Goal: Task Accomplishment & Management: Use online tool/utility

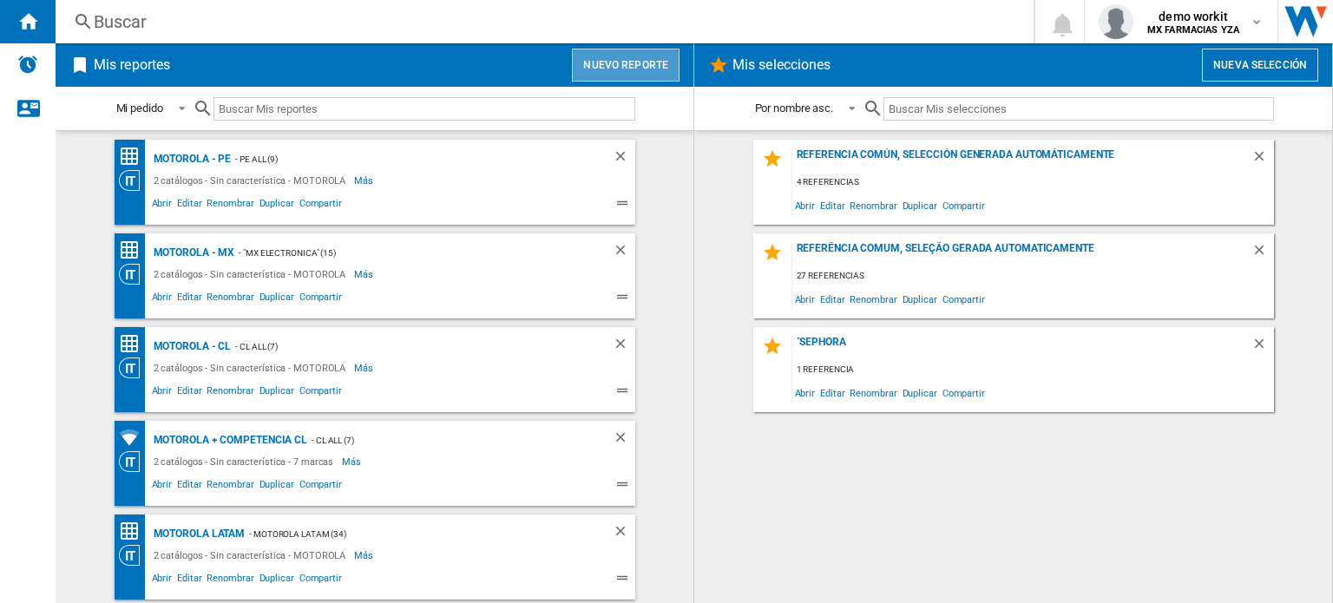
click at [627, 72] on button "Nuevo reporte" at bounding box center [626, 65] width 108 height 33
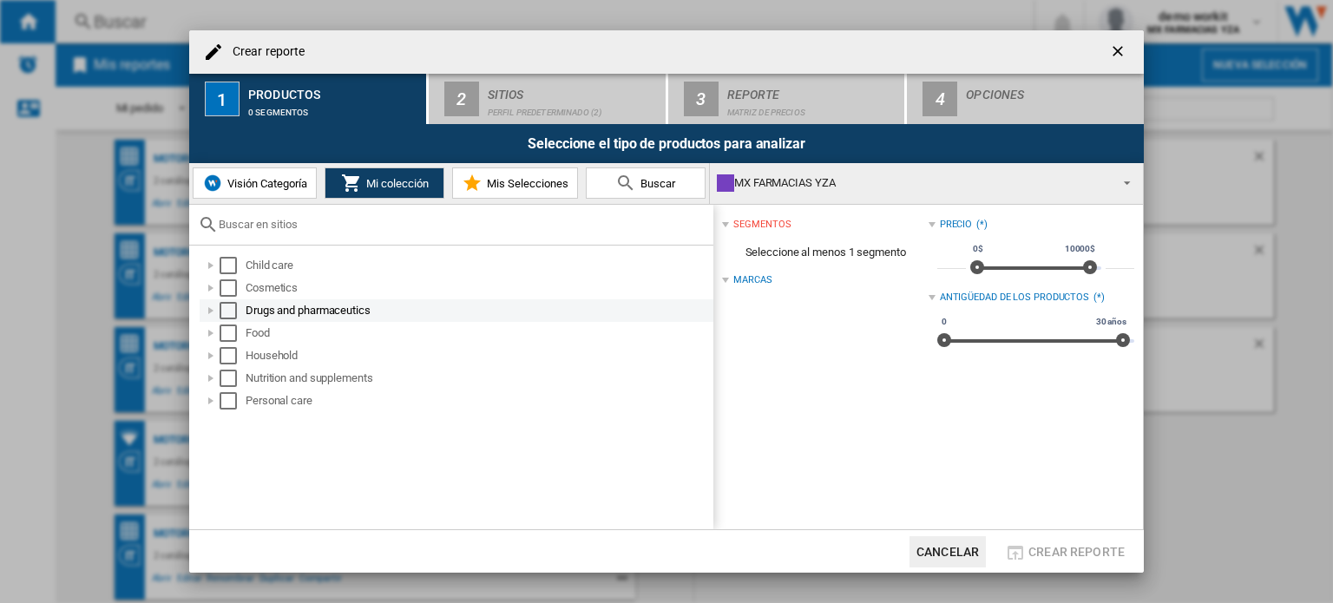
click at [212, 312] on div at bounding box center [210, 310] width 17 height 17
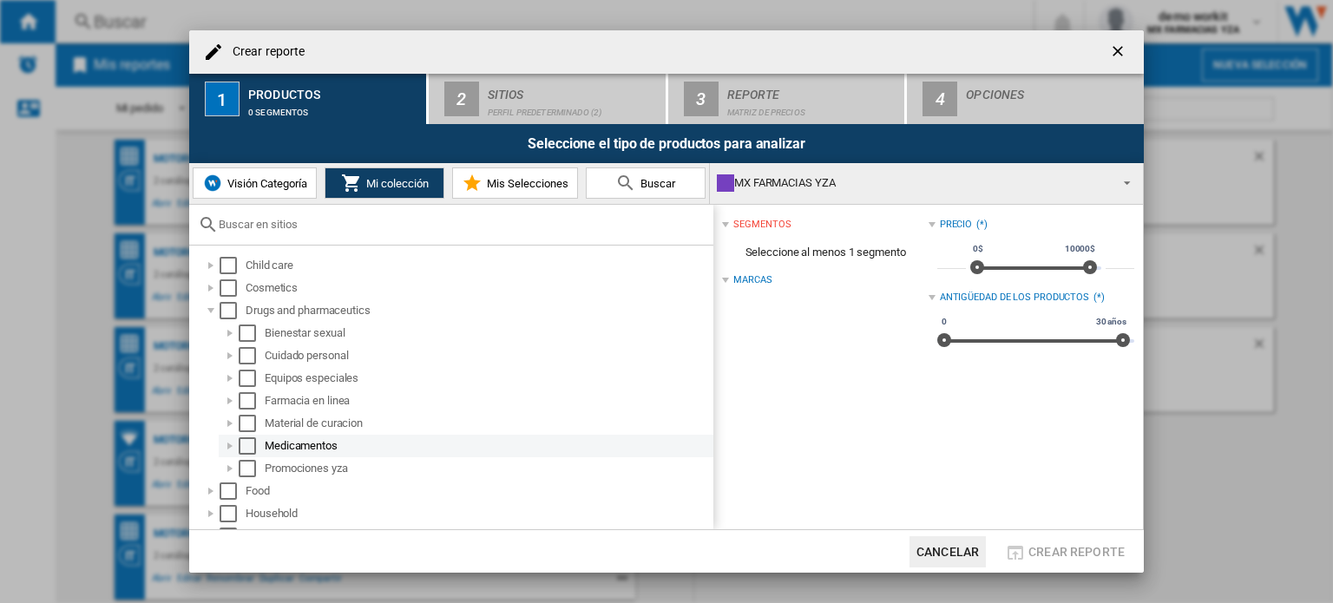
click at [228, 437] on div at bounding box center [229, 445] width 17 height 17
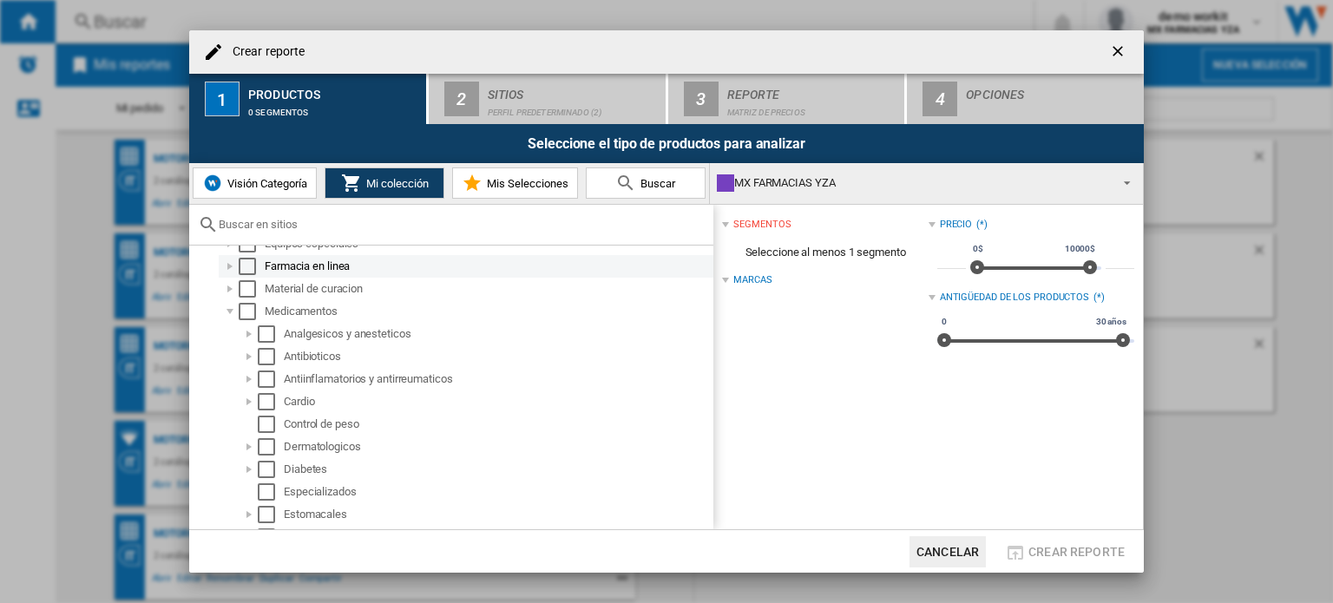
scroll to position [144, 0]
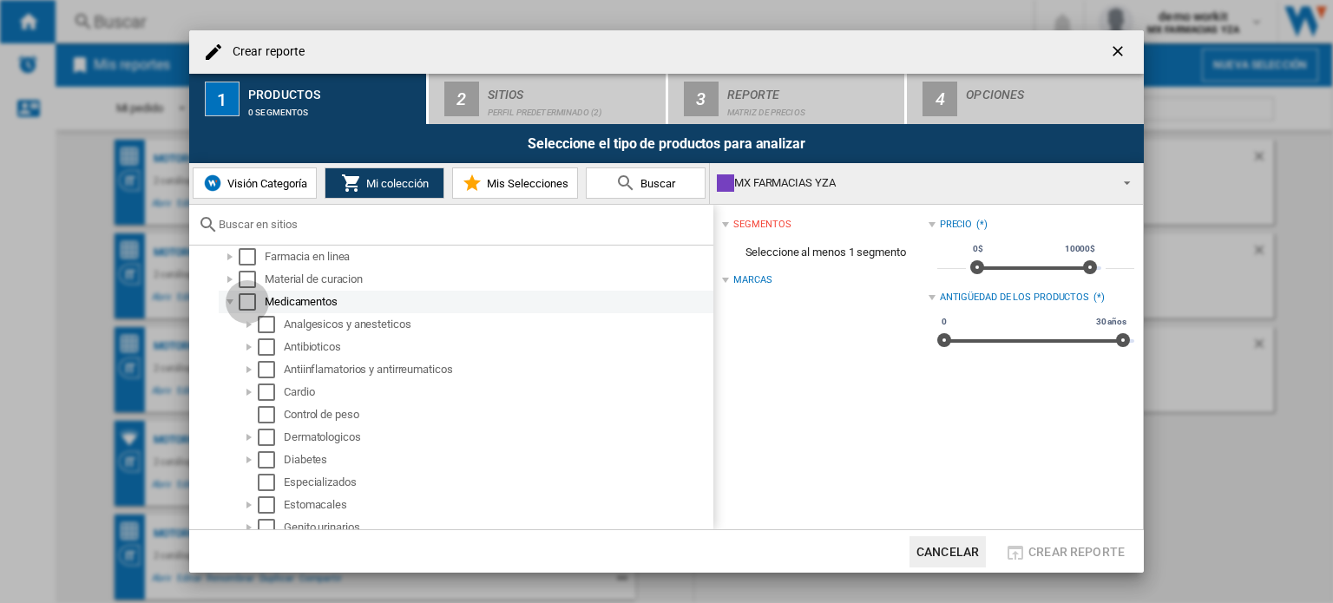
click at [249, 301] on div "Select" at bounding box center [247, 301] width 17 height 17
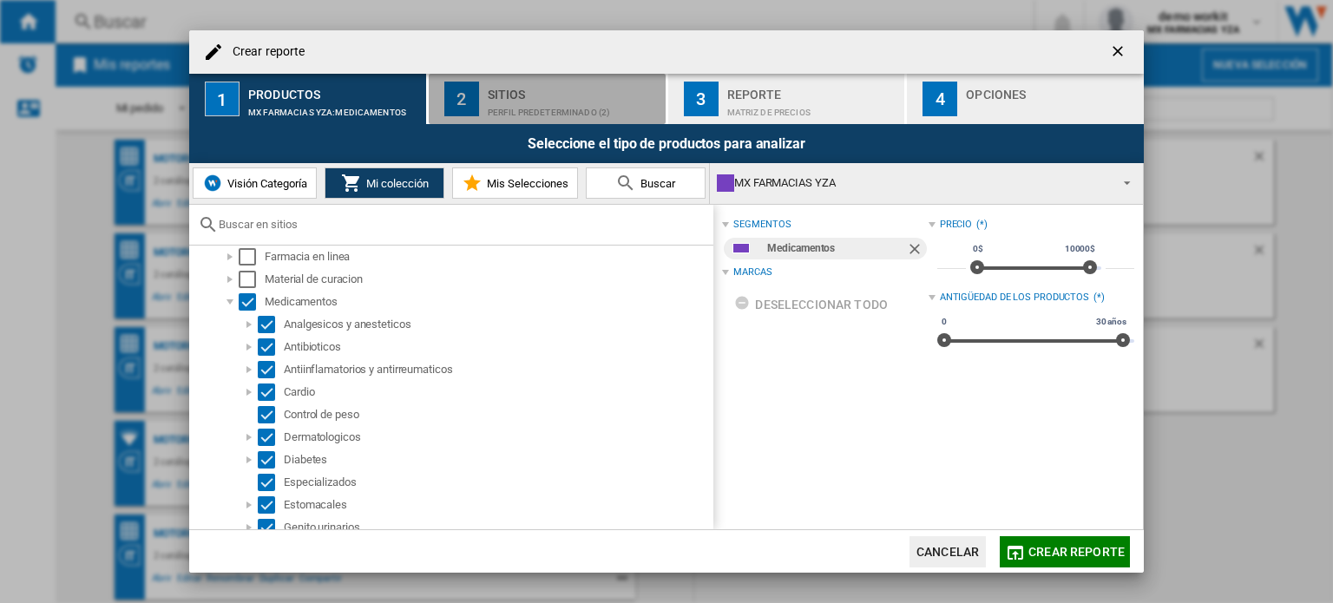
click at [553, 97] on div "Sitios" at bounding box center [573, 90] width 171 height 18
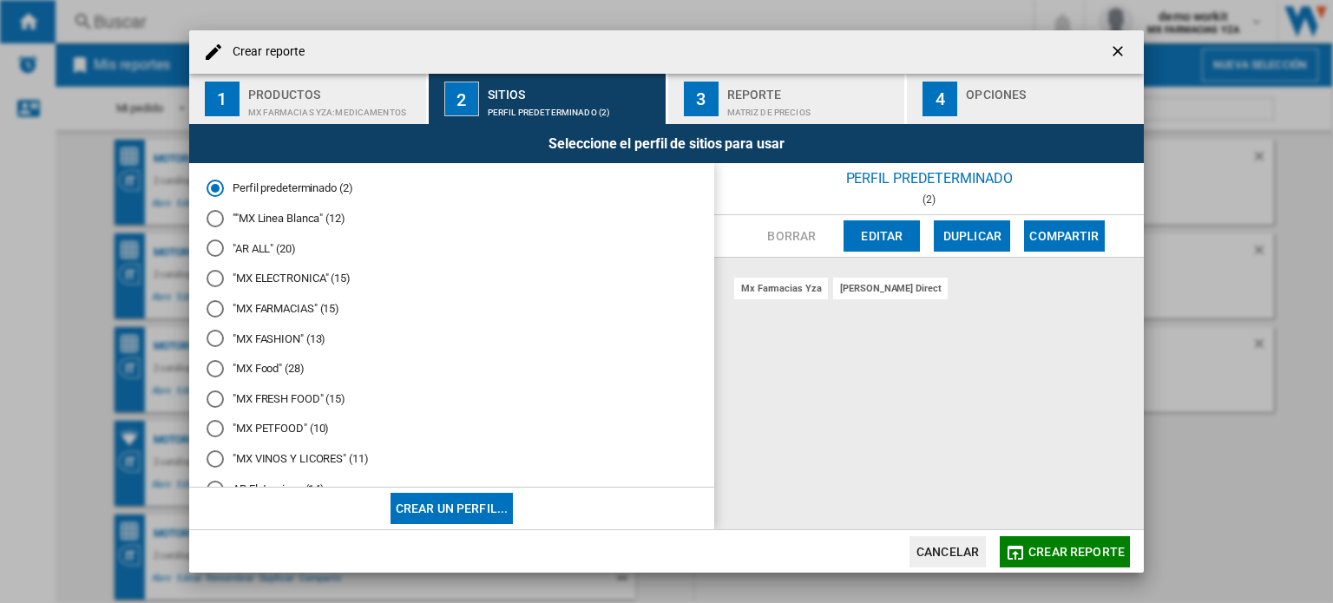
click at [296, 305] on md-radio-button ""MX FARMACIAS" (15)" at bounding box center [452, 308] width 490 height 16
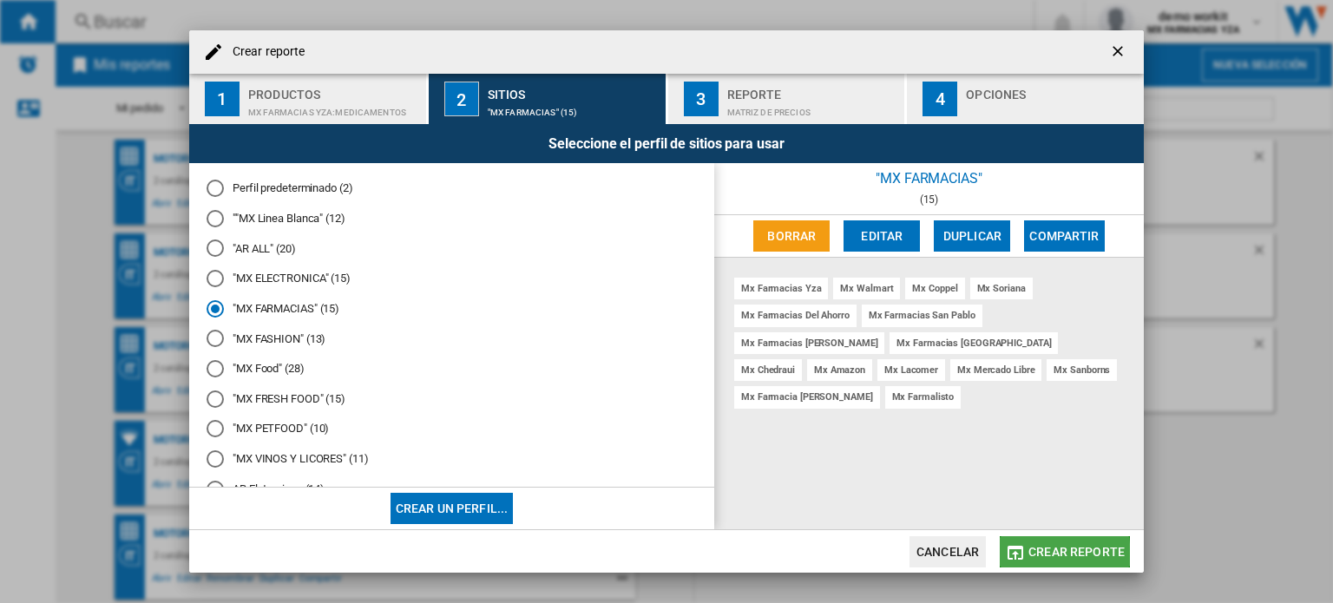
click at [1002, 555] on button "Crear reporte" at bounding box center [1065, 551] width 130 height 31
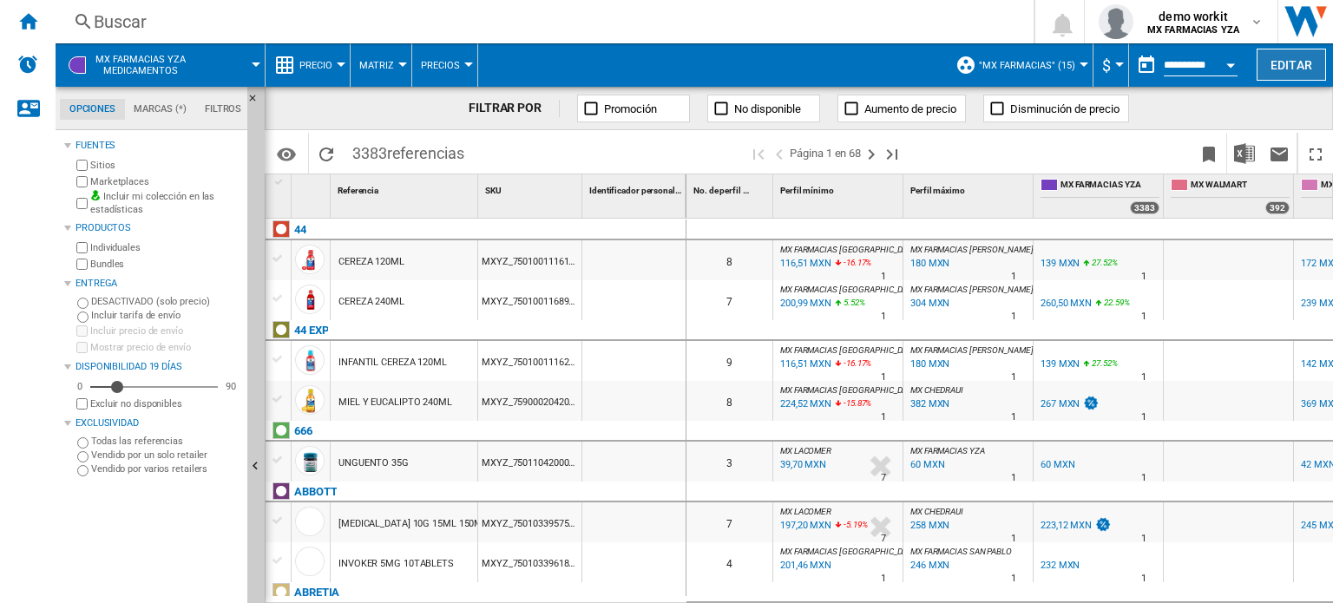
click at [1290, 76] on button "Editar" at bounding box center [1291, 65] width 69 height 32
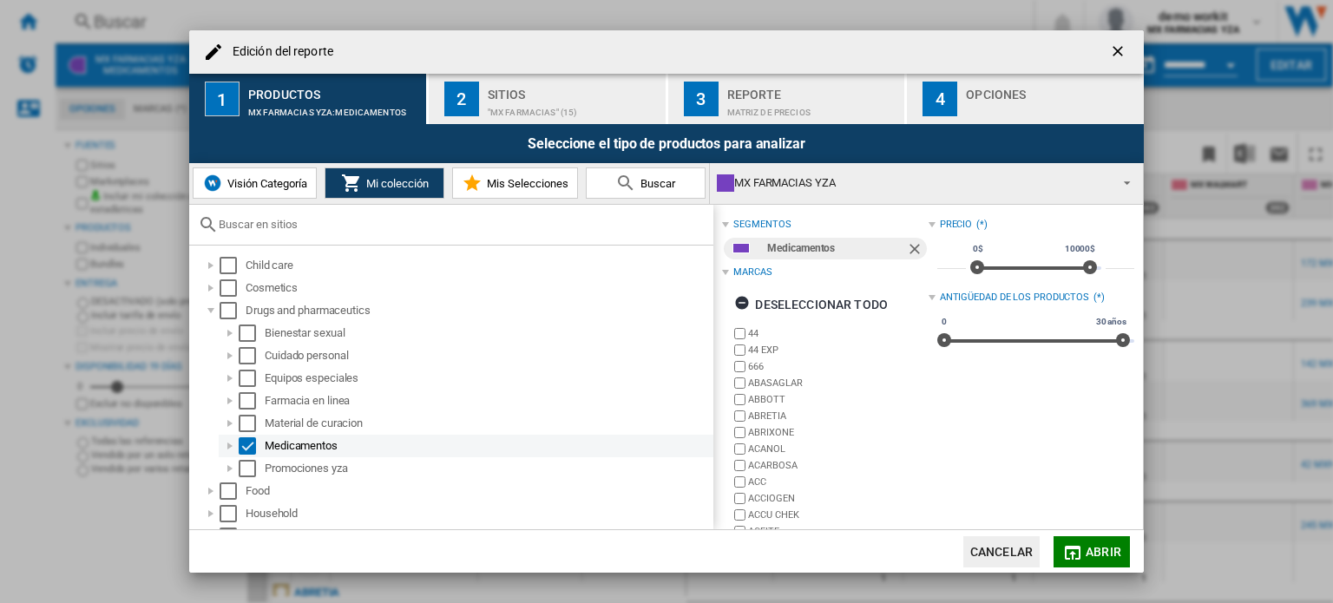
click at [231, 445] on div "Edición del ..." at bounding box center [229, 445] width 17 height 17
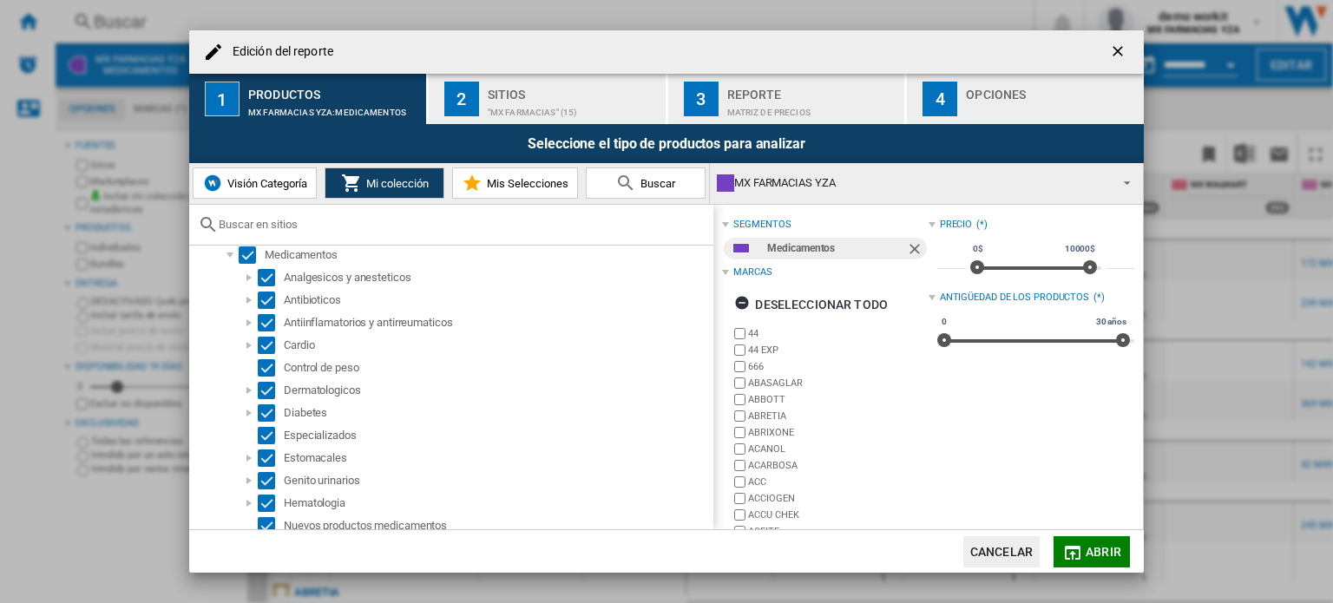
scroll to position [193, 0]
click at [246, 256] on div "Select" at bounding box center [247, 253] width 17 height 17
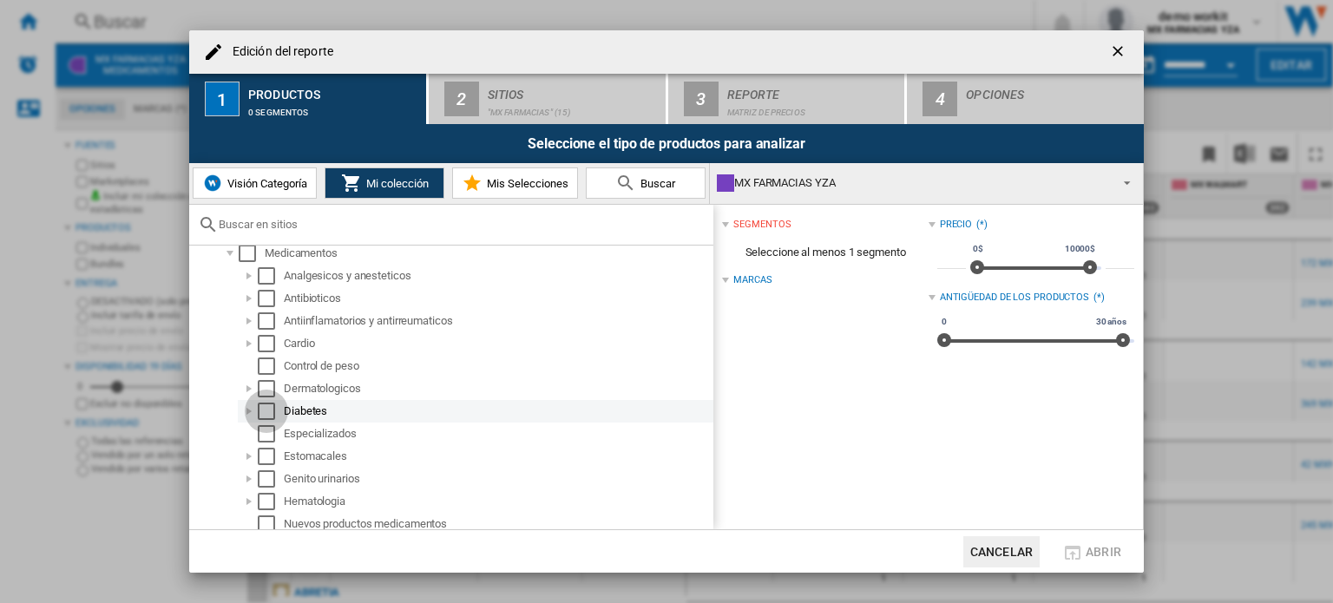
click at [266, 416] on div "Select" at bounding box center [266, 411] width 17 height 17
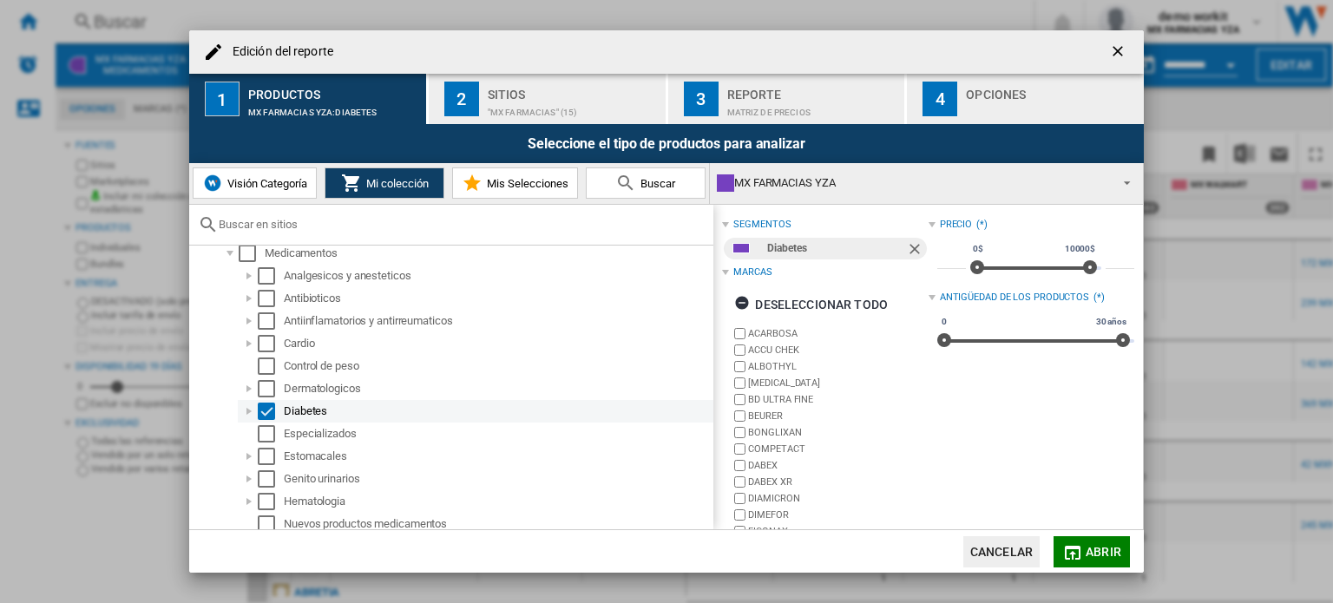
click at [251, 413] on div "Edición del ..." at bounding box center [248, 411] width 17 height 17
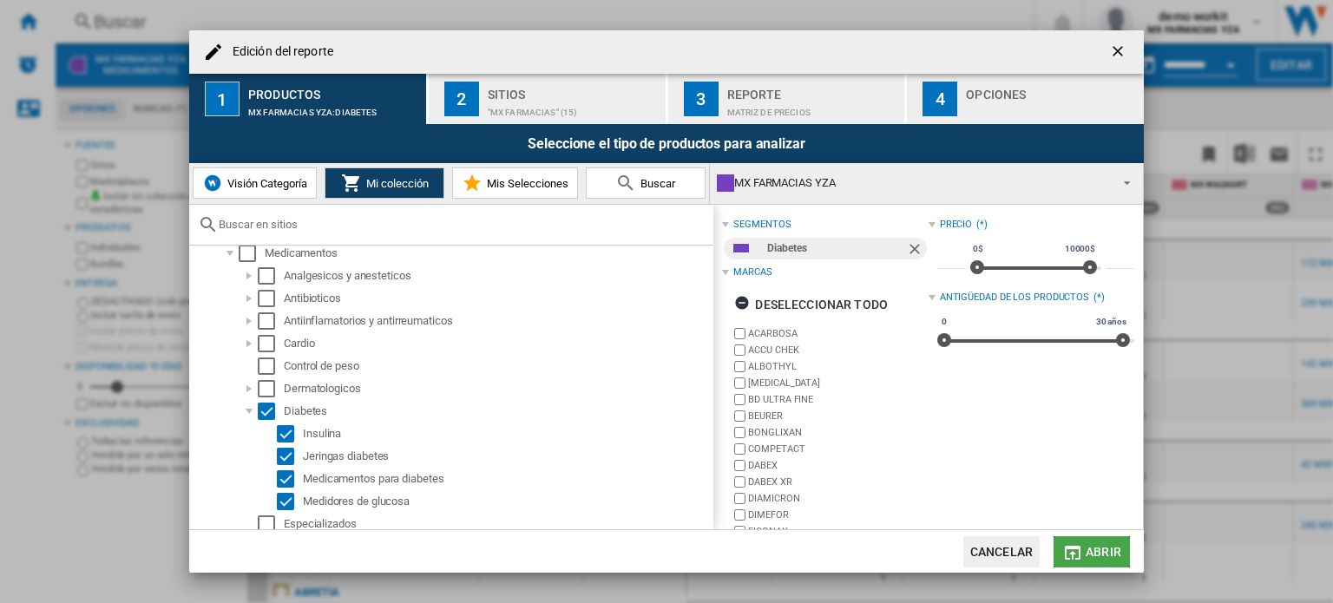
click at [1090, 552] on span "Abrir" at bounding box center [1104, 552] width 36 height 14
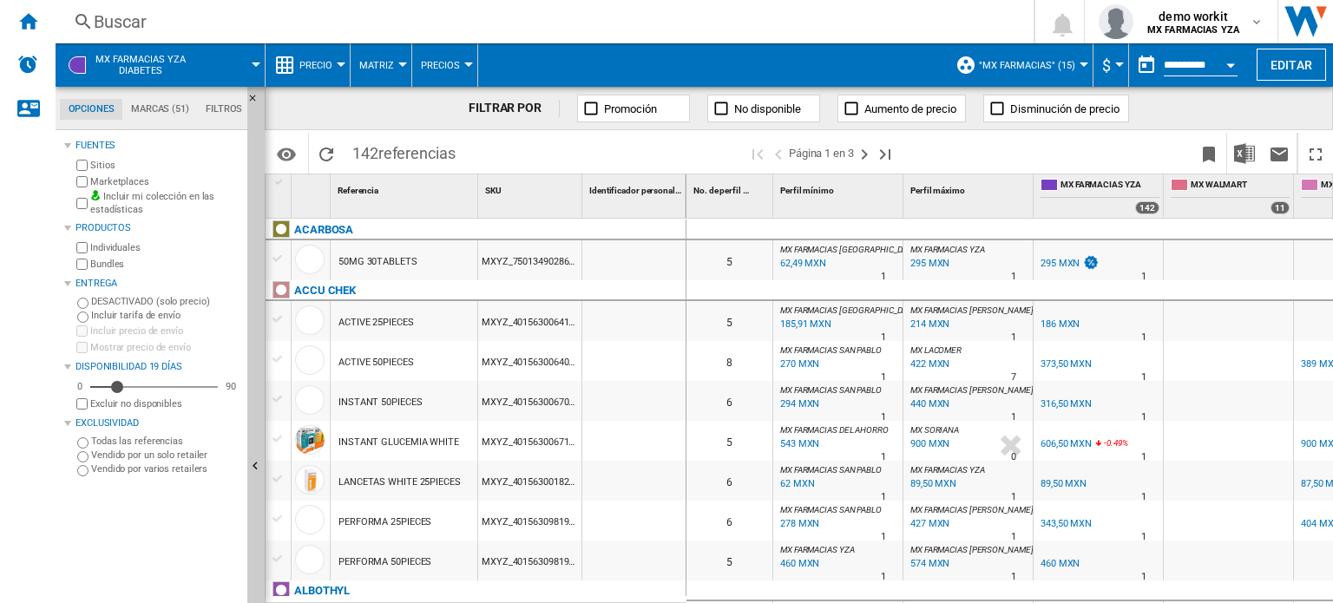
click at [326, 69] on span "Precio" at bounding box center [315, 65] width 33 height 11
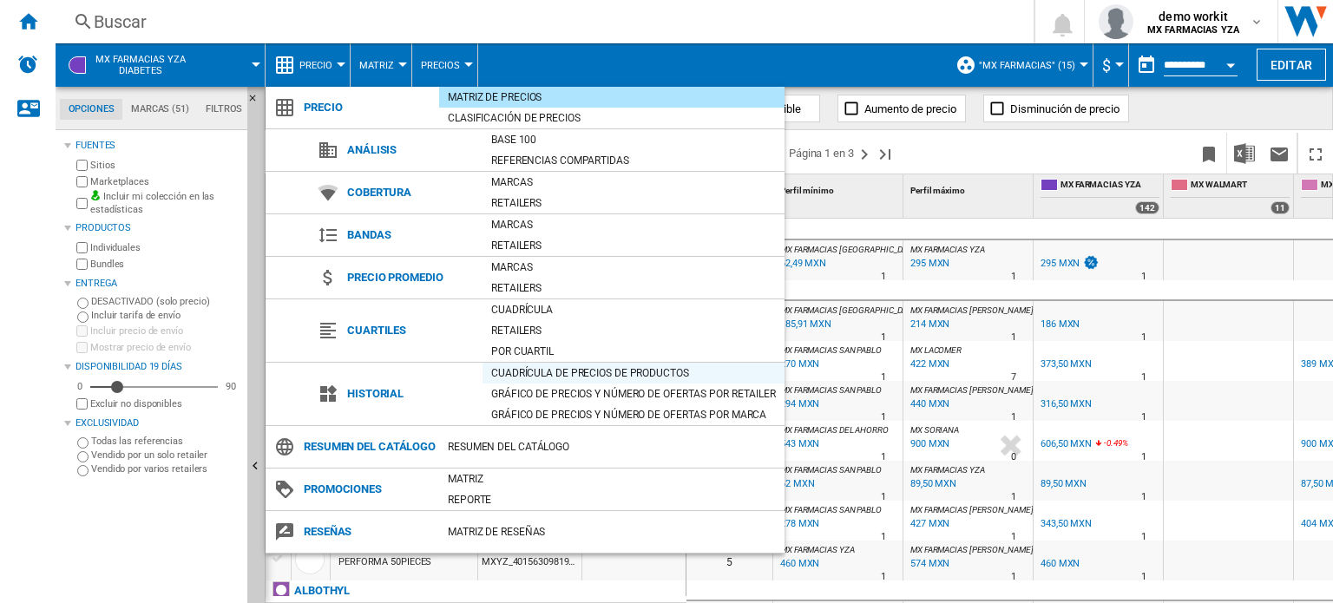
click at [539, 373] on div "Cuadrícula de precios de productos" at bounding box center [634, 372] width 302 height 17
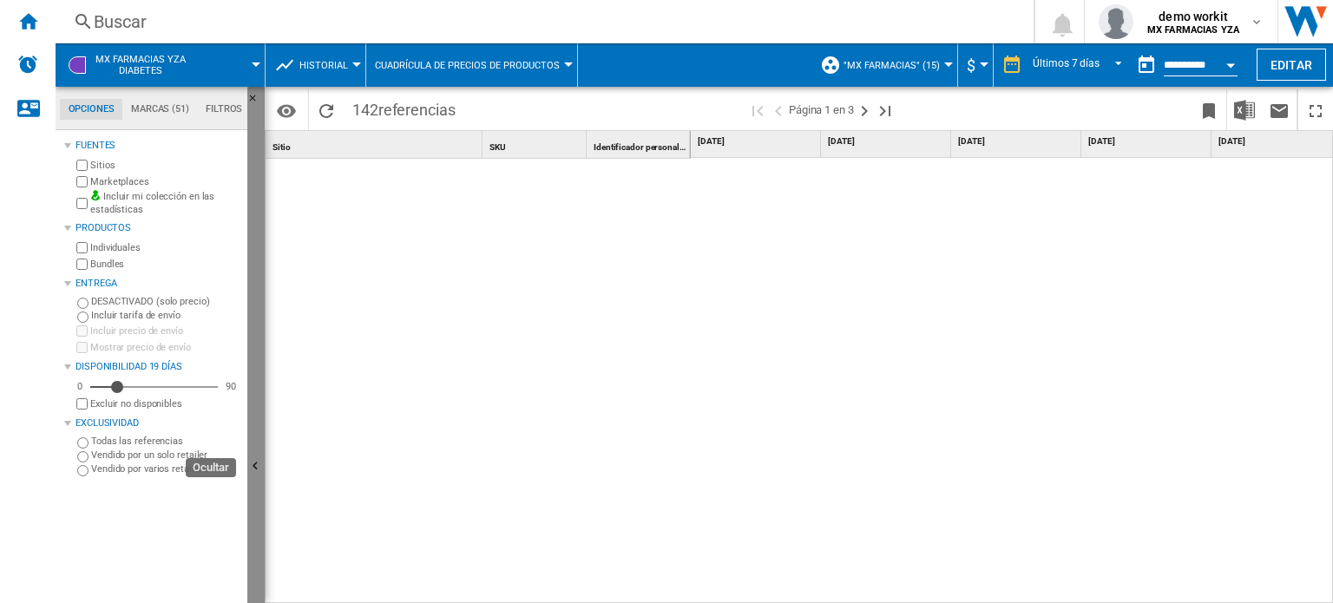
click at [257, 384] on button "Ocultar" at bounding box center [255, 467] width 17 height 761
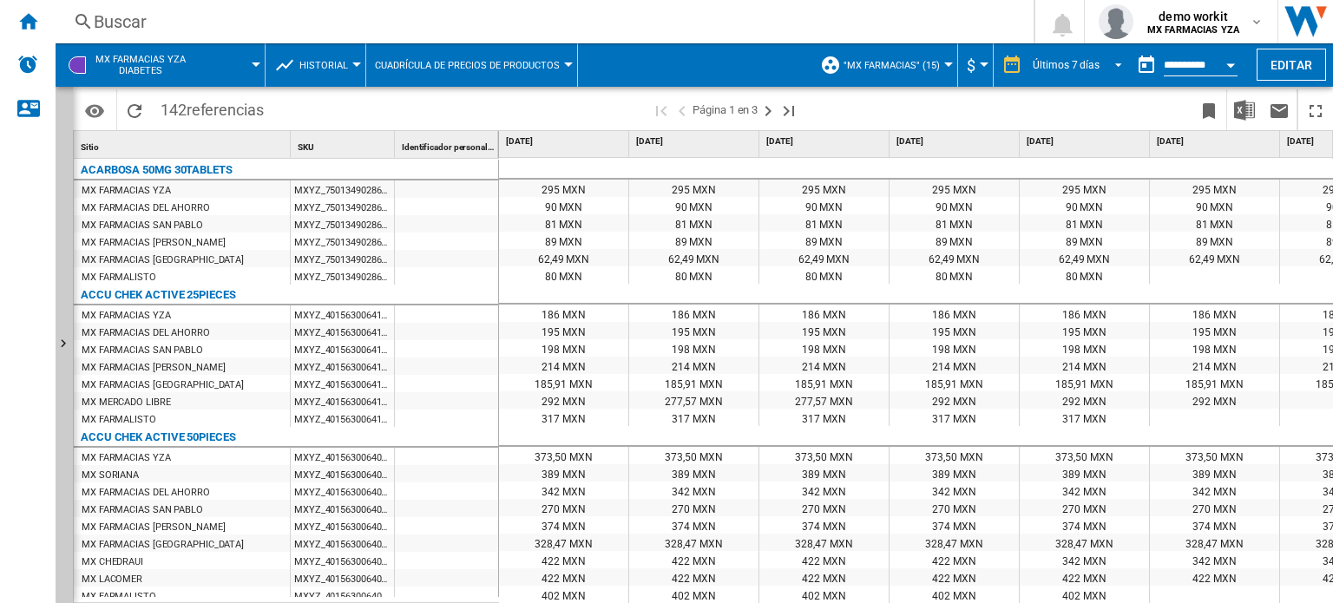
click at [1104, 71] on md-select-value "Últimos 7 días" at bounding box center [1080, 65] width 98 height 26
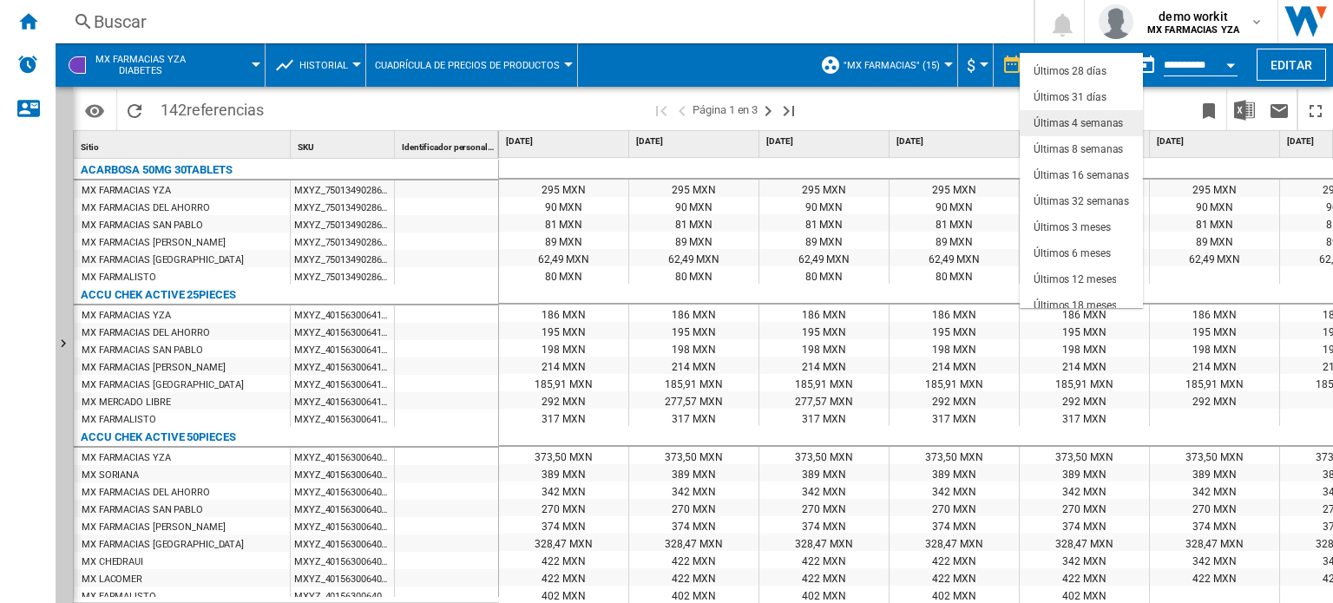
scroll to position [108, 0]
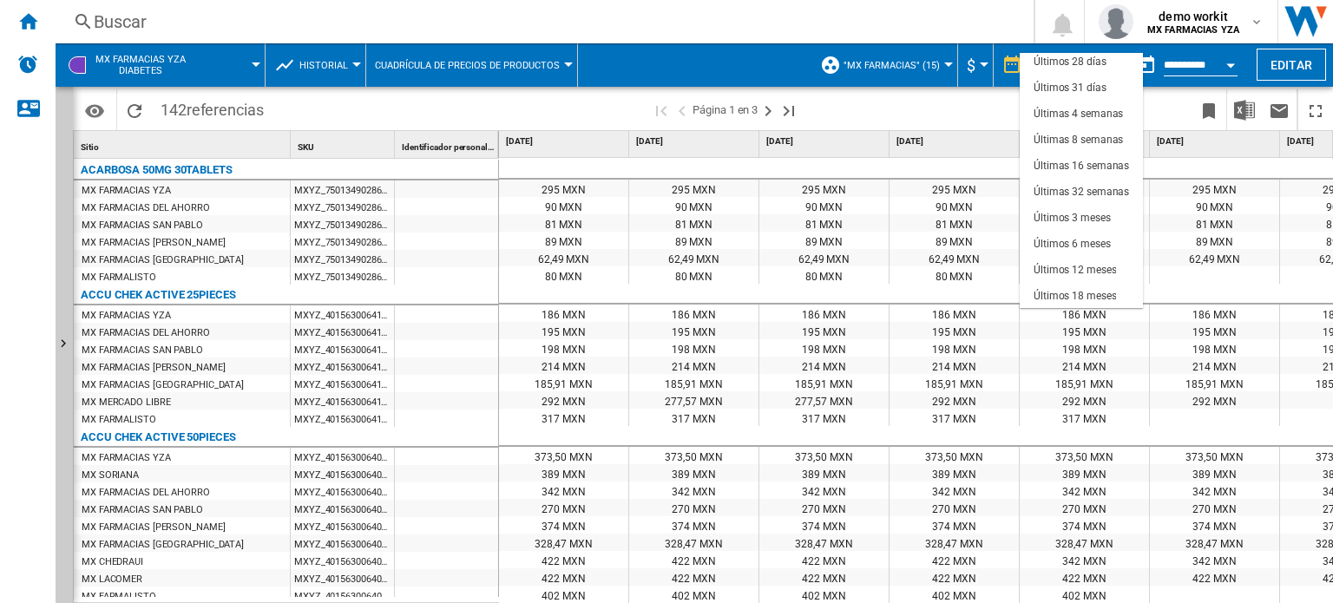
click at [947, 107] on md-backdrop at bounding box center [666, 301] width 1333 height 603
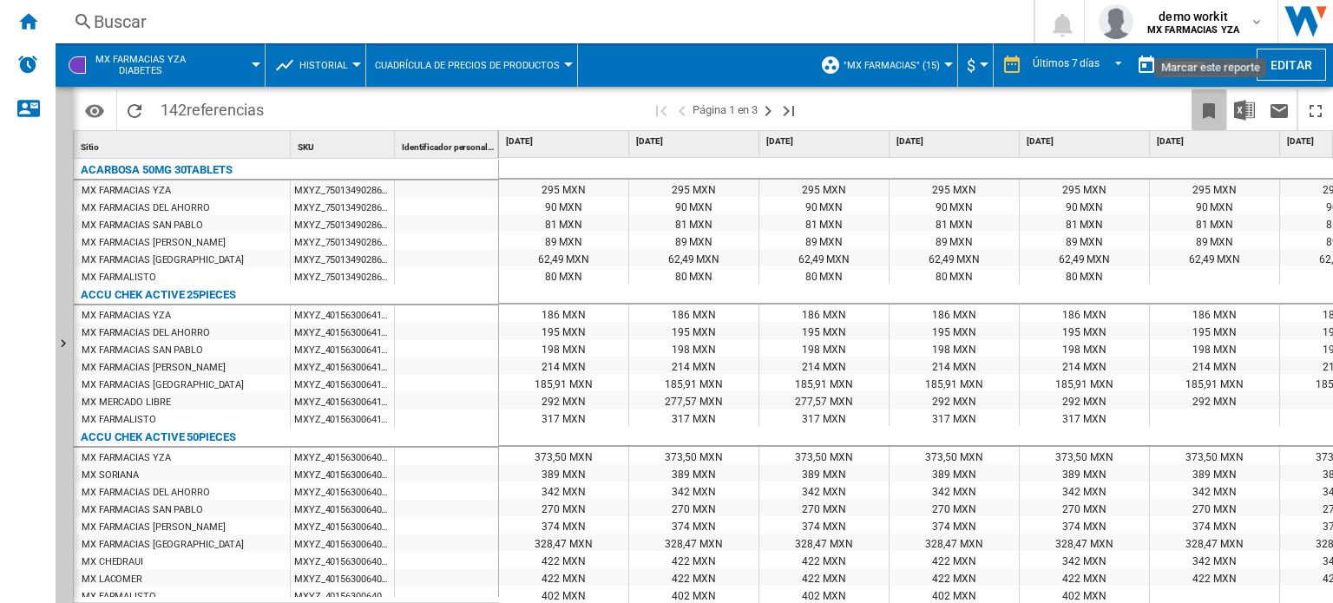
click at [1210, 111] on ng-md-icon "Marcar este reporte" at bounding box center [1208, 111] width 21 height 21
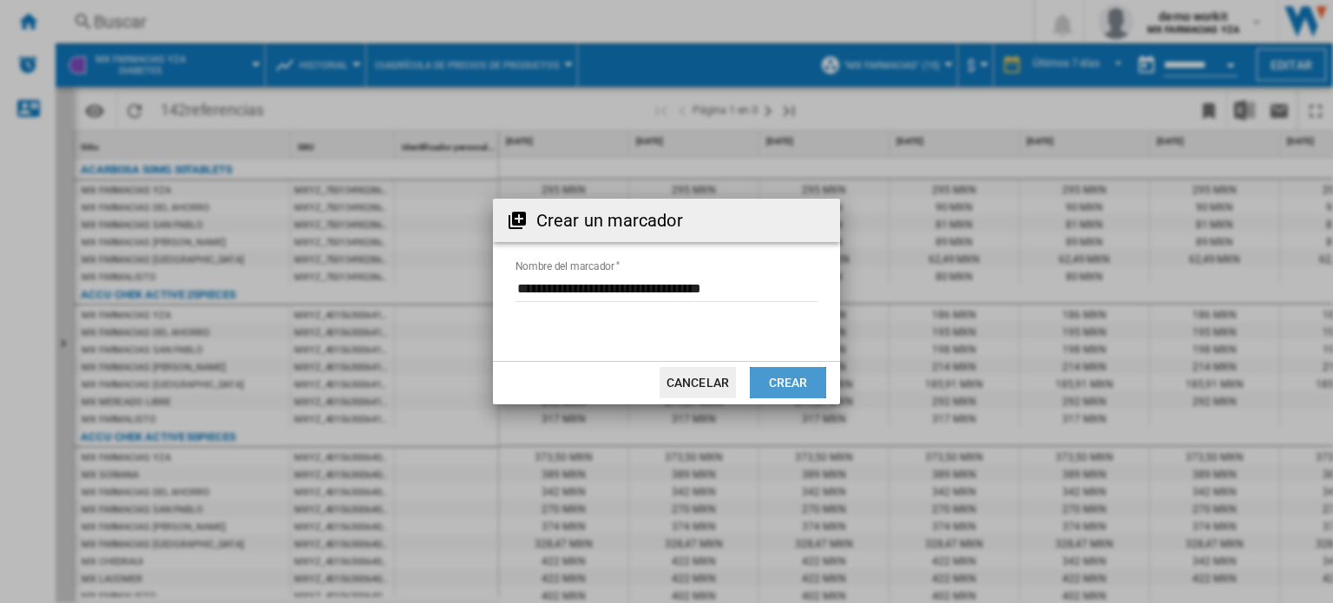
click at [798, 381] on button "Crear" at bounding box center [788, 382] width 76 height 31
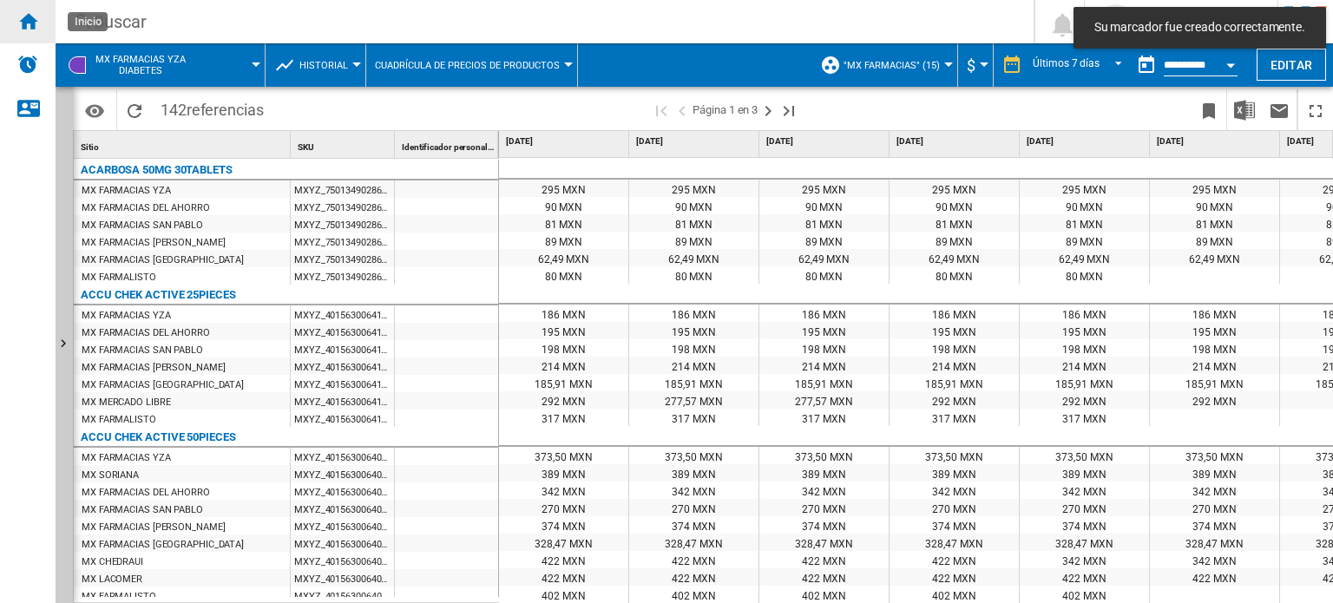
click at [16, 27] on div "Inicio" at bounding box center [28, 21] width 56 height 43
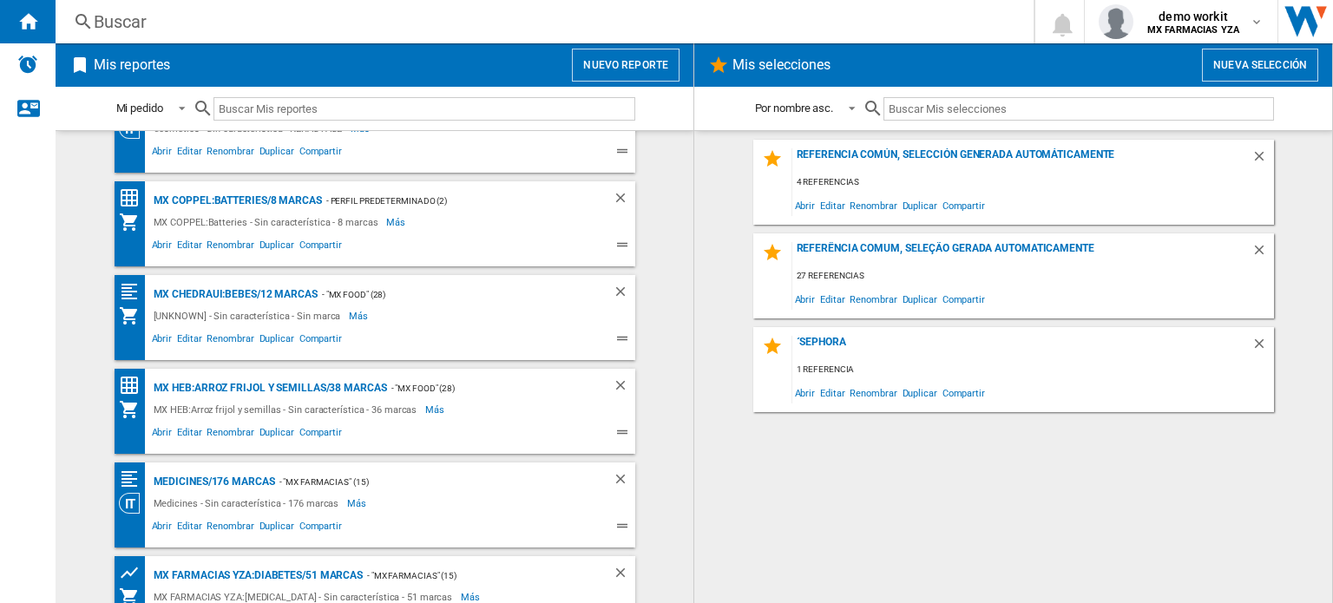
scroll to position [933, 0]
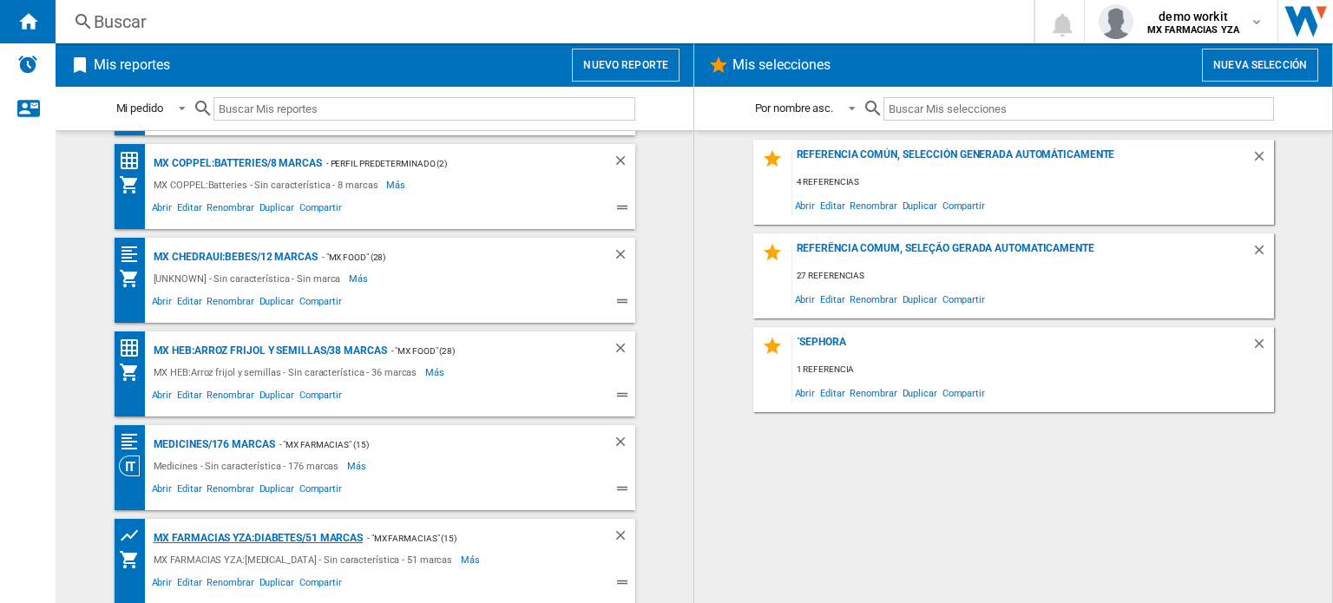
click at [312, 533] on div "MX FARMACIAS YZA:Diabetes/51 marcas" at bounding box center [256, 539] width 214 height 22
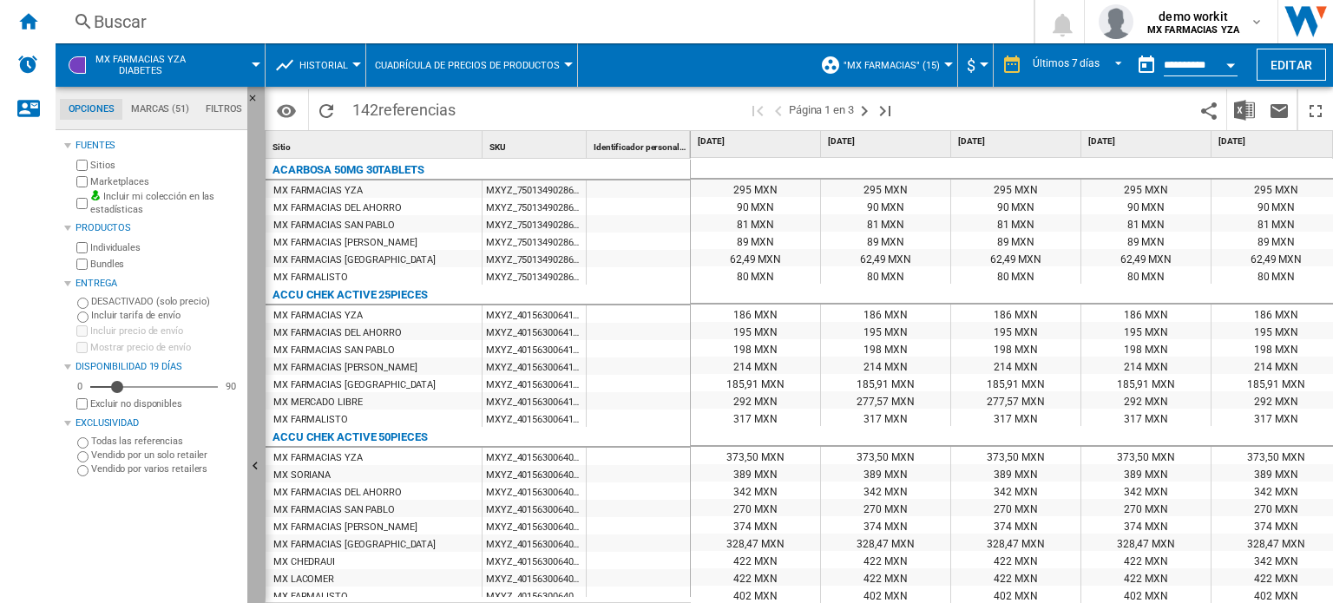
click at [253, 452] on button "Ocultar" at bounding box center [255, 467] width 17 height 761
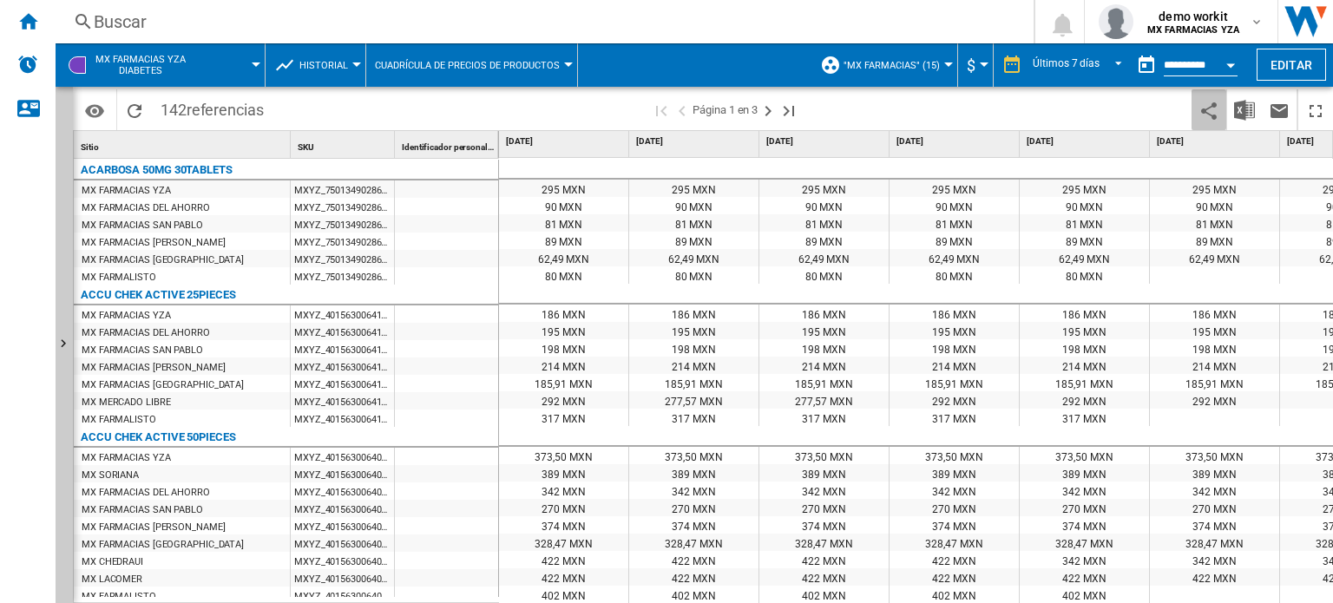
click at [1212, 104] on ng-md-icon "Compartir este marcador con otros" at bounding box center [1208, 111] width 21 height 21
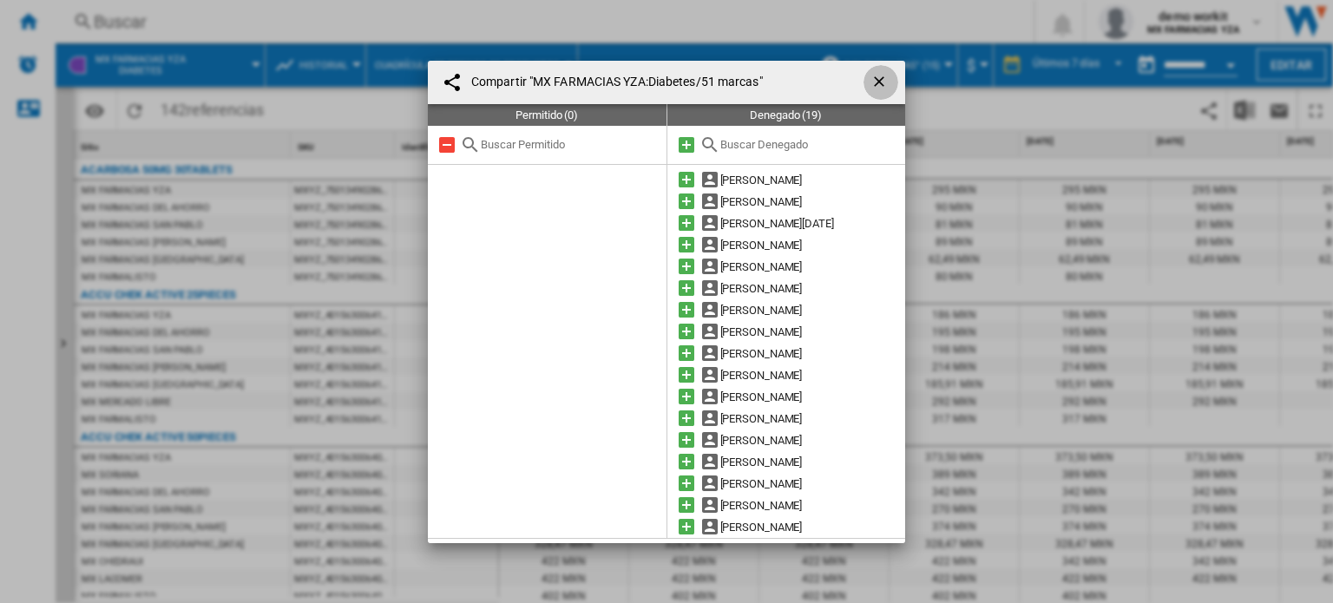
click at [874, 87] on ng-md-icon "getI18NText('BUTTONS.CLOSE_DIALOG')" at bounding box center [880, 83] width 21 height 21
